Goal: Task Accomplishment & Management: Manage account settings

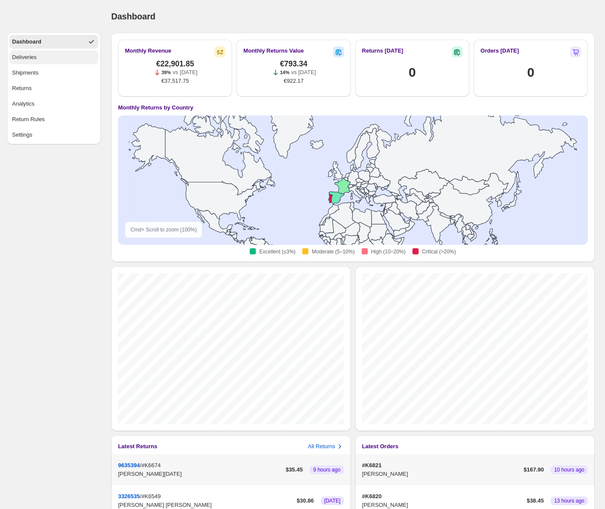
click at [42, 55] on button "Deliveries" at bounding box center [53, 57] width 89 height 14
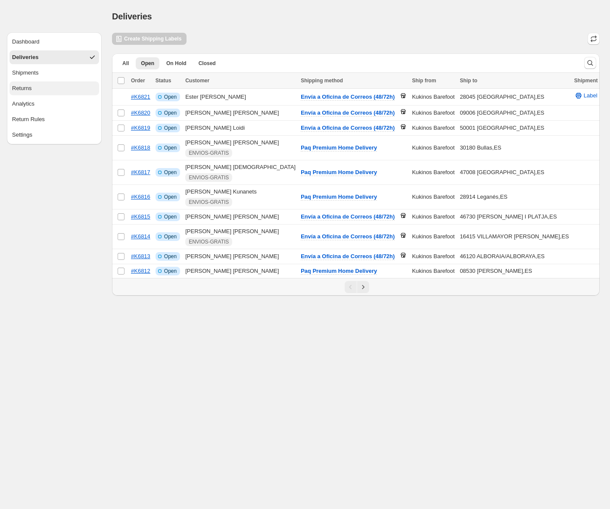
click at [34, 87] on button "Returns" at bounding box center [54, 88] width 90 height 14
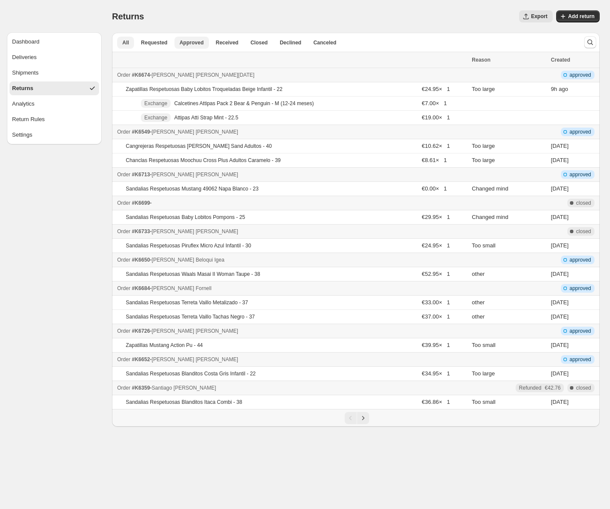
click at [196, 42] on span "Approved" at bounding box center [192, 42] width 24 height 7
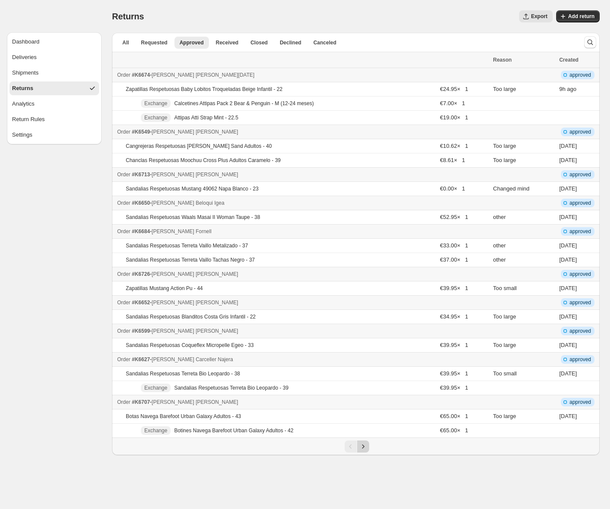
click at [364, 447] on icon "Next" at bounding box center [363, 446] width 9 height 9
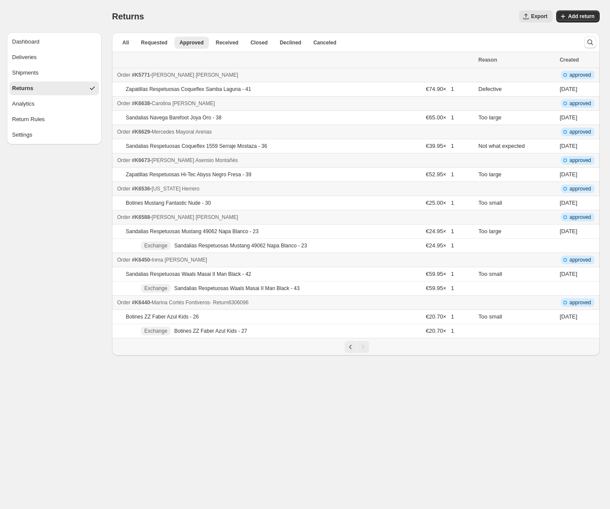
click at [249, 305] on span "- Return 6306096" at bounding box center [229, 302] width 39 height 6
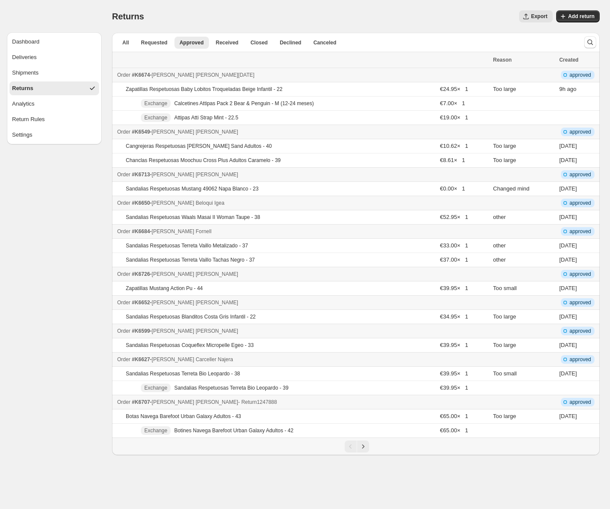
click at [292, 401] on div "Order #K6707 - [PERSON_NAME] - Return 1247888" at bounding box center [302, 402] width 371 height 9
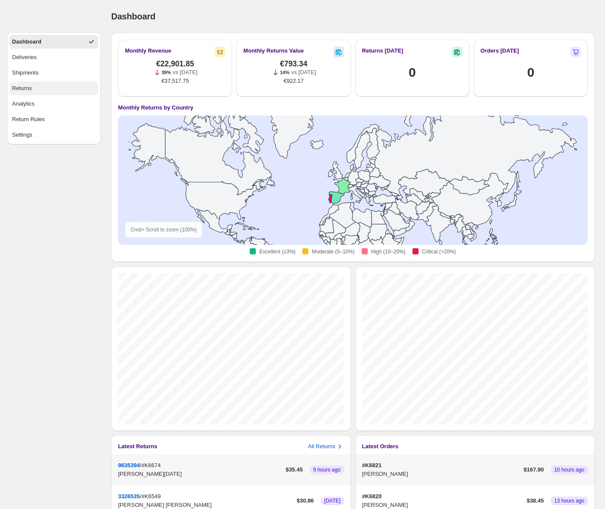
click at [42, 85] on button "Returns" at bounding box center [53, 88] width 89 height 14
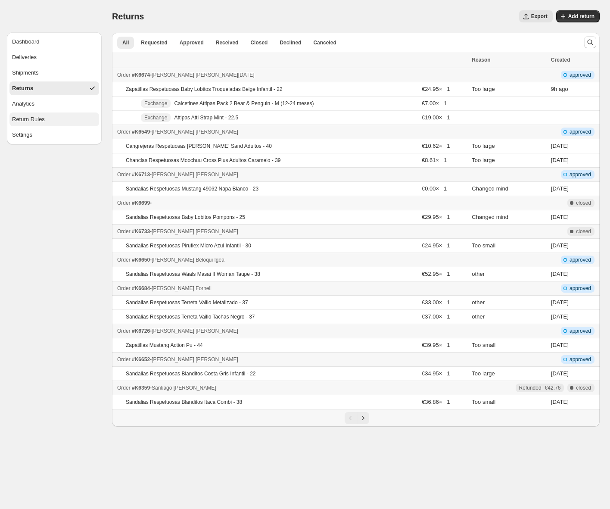
click at [63, 113] on button "Return Rules" at bounding box center [54, 119] width 90 height 14
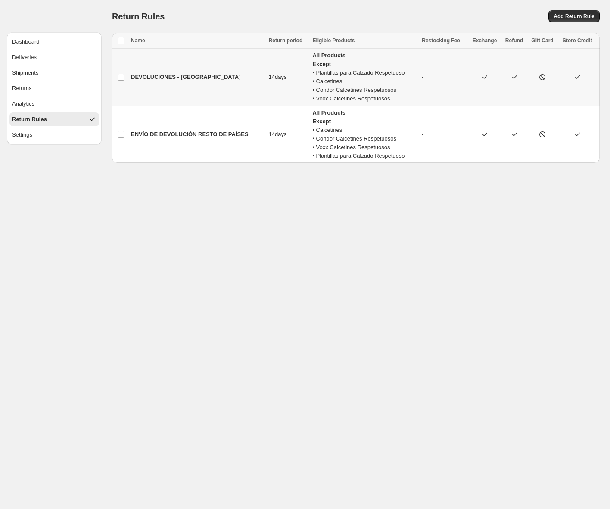
click at [218, 79] on td "DEVOLUCIONES - ESPAÑA" at bounding box center [197, 77] width 138 height 57
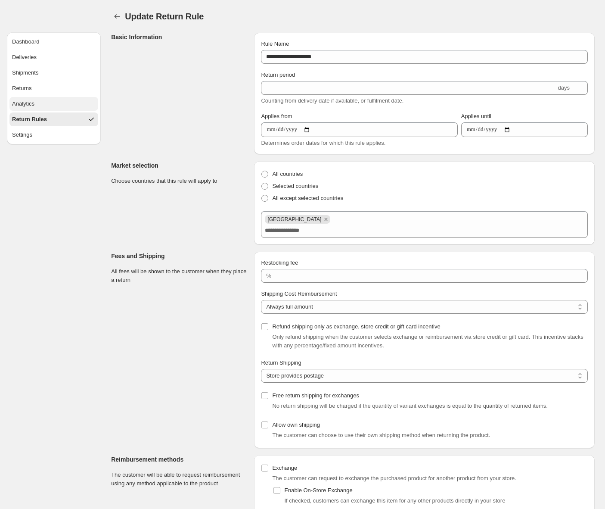
click at [47, 106] on button "Analytics" at bounding box center [53, 104] width 89 height 14
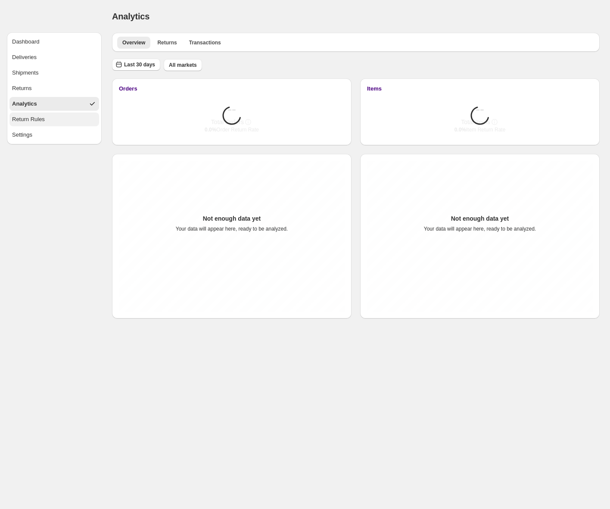
click at [47, 120] on button "Return Rules" at bounding box center [54, 119] width 90 height 14
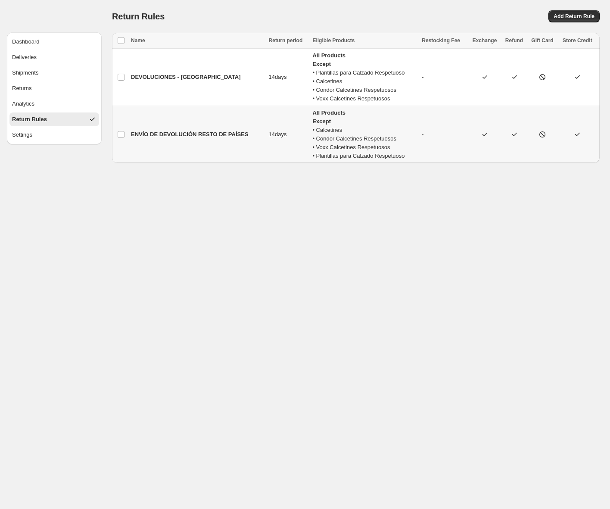
click at [227, 121] on td "ENVÍO DE DEVOLUCIÓN RESTO DE PAÍSES" at bounding box center [197, 134] width 138 height 57
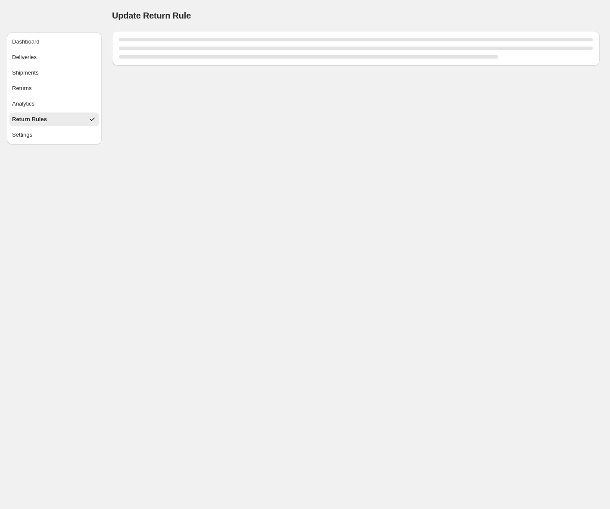
select select "****"
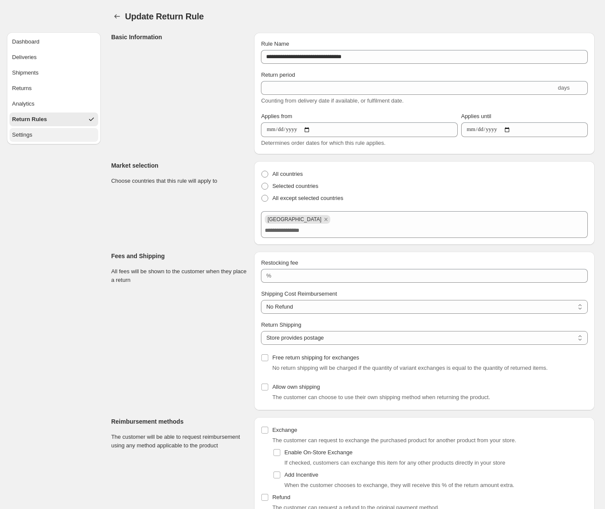
click at [52, 134] on button "Settings" at bounding box center [53, 135] width 89 height 14
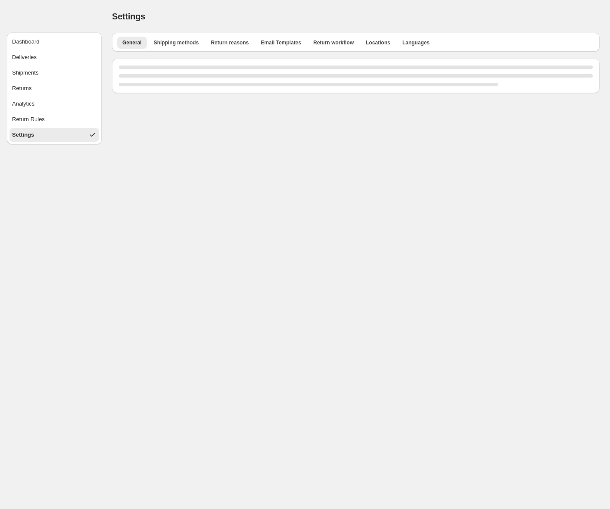
select select "*****"
select select "**"
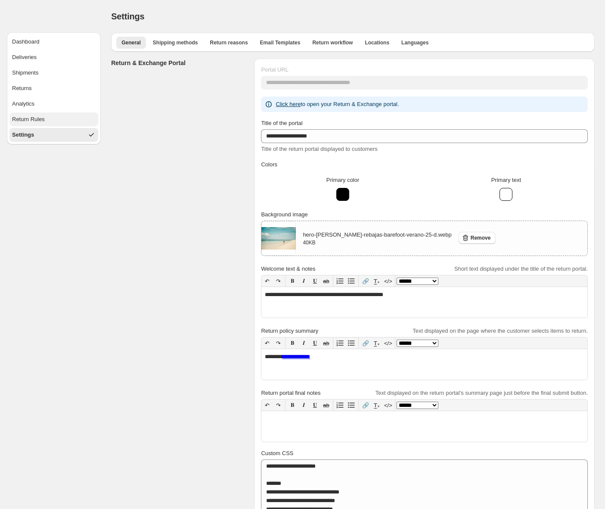
click at [52, 125] on button "Return Rules" at bounding box center [53, 119] width 89 height 14
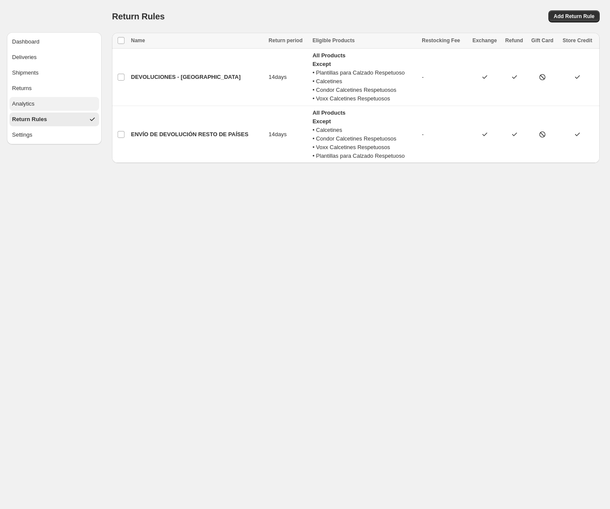
click at [57, 107] on button "Analytics" at bounding box center [54, 104] width 90 height 14
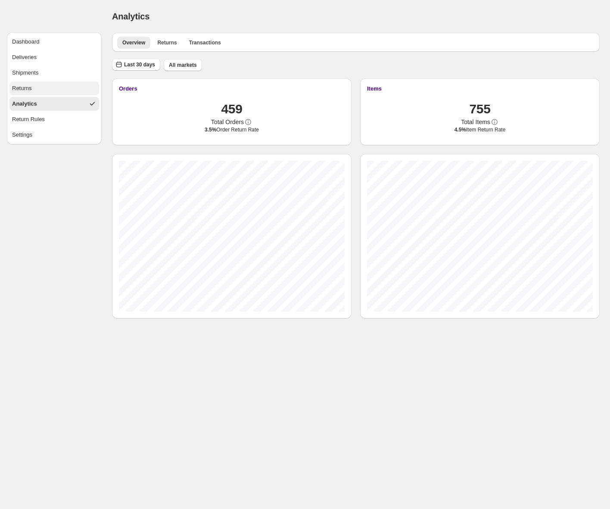
click at [59, 93] on button "Returns" at bounding box center [54, 88] width 90 height 14
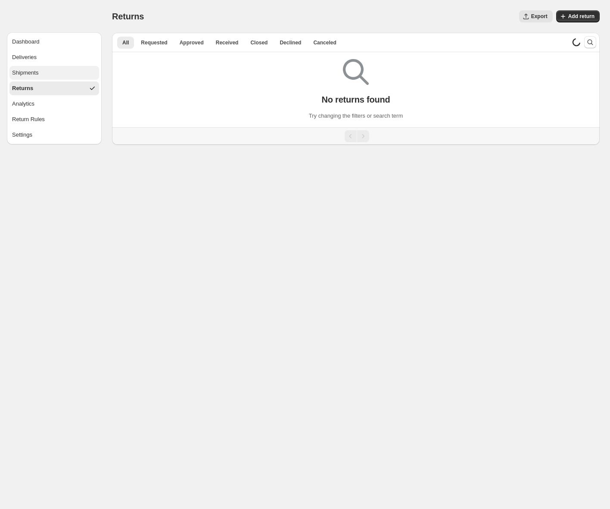
click at [66, 71] on button "Shipments" at bounding box center [54, 73] width 90 height 14
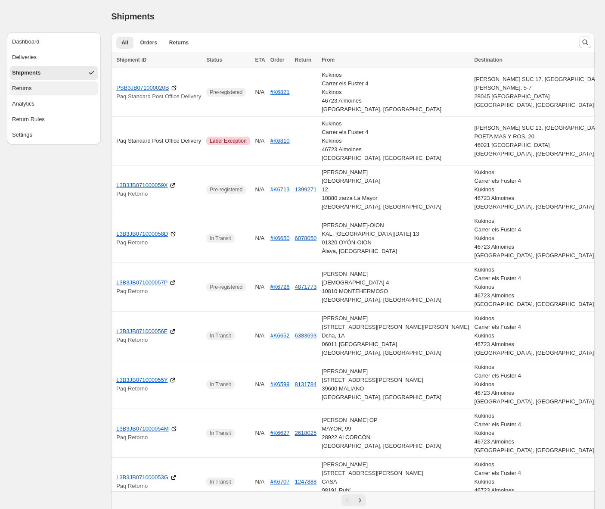
click at [57, 86] on button "Returns" at bounding box center [53, 88] width 89 height 14
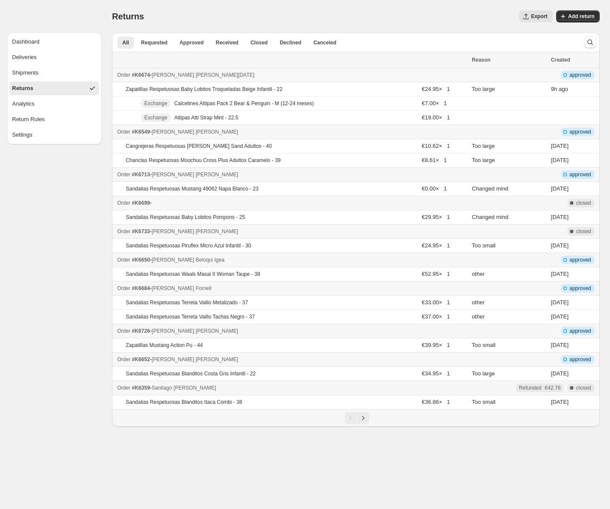
click at [565, 59] on span "Created" at bounding box center [560, 60] width 19 height 6
click at [191, 43] on span "Approved" at bounding box center [192, 42] width 24 height 7
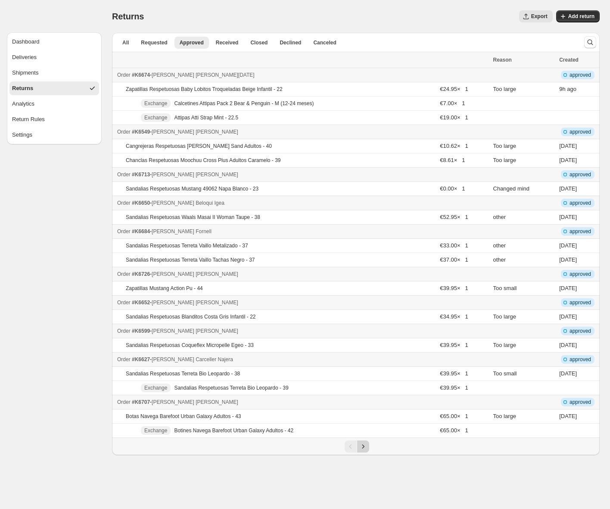
click at [364, 444] on icon "Next" at bounding box center [363, 446] width 9 height 9
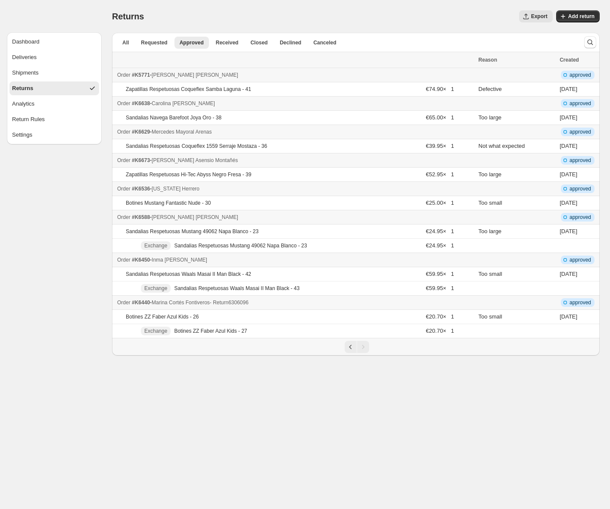
click at [326, 302] on div "Order #K6440 - Marina Cortés Fontiveros - Return 6306096" at bounding box center [295, 302] width 356 height 9
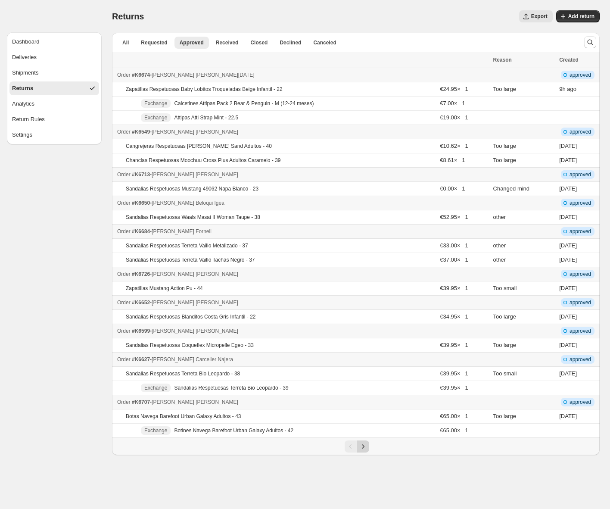
click at [362, 448] on icon "Next" at bounding box center [363, 446] width 9 height 9
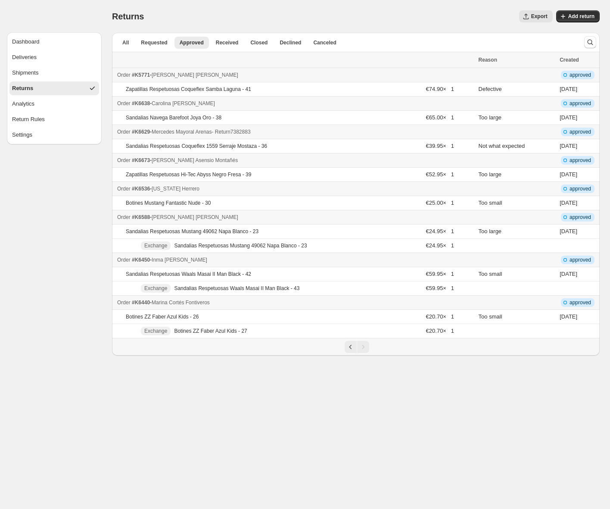
click at [297, 131] on div "Order #K6629 - Mercedes Mayoral Arenas - Return 7382883" at bounding box center [295, 131] width 356 height 9
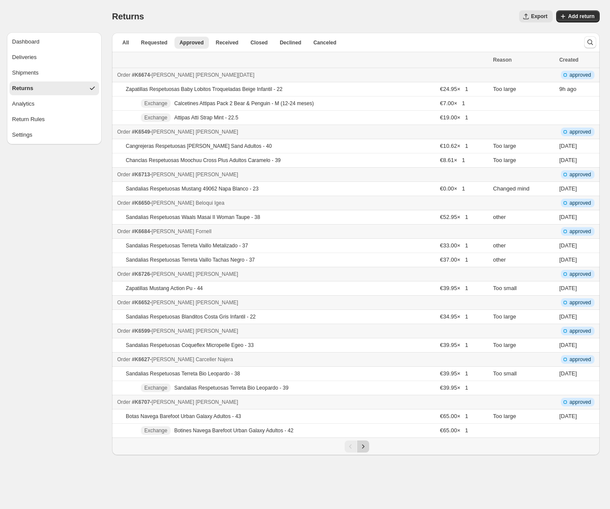
click at [366, 448] on icon "Next" at bounding box center [363, 446] width 9 height 9
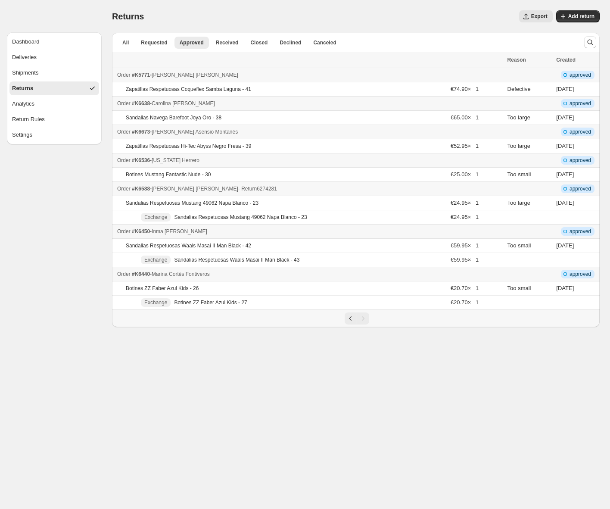
click at [293, 188] on div "Order #K6588 - Cristina Marín Alonso - Return 6274281" at bounding box center [309, 188] width 385 height 9
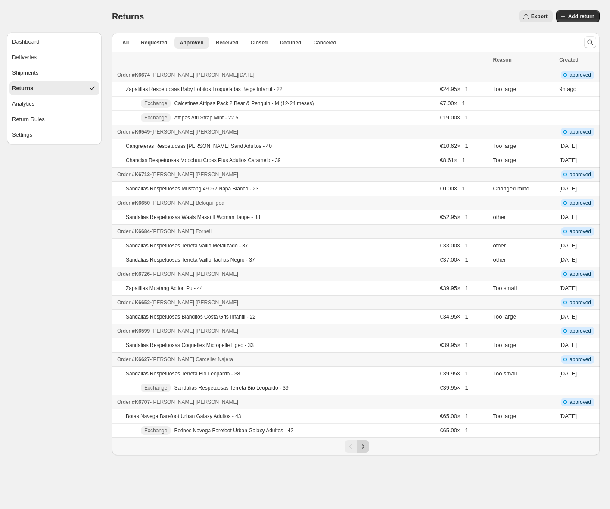
click at [364, 446] on icon "Next" at bounding box center [363, 446] width 9 height 9
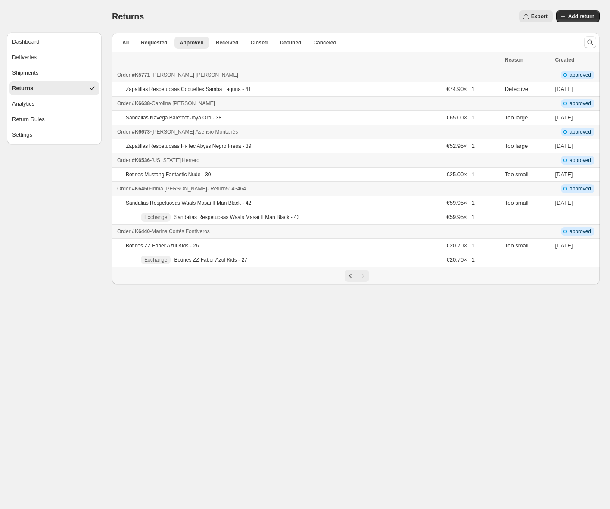
click at [285, 187] on div "Order #K6450 - Inma Diaz Jimenez - Return 5143464" at bounding box center [308, 188] width 382 height 9
